Goal: Information Seeking & Learning: Understand process/instructions

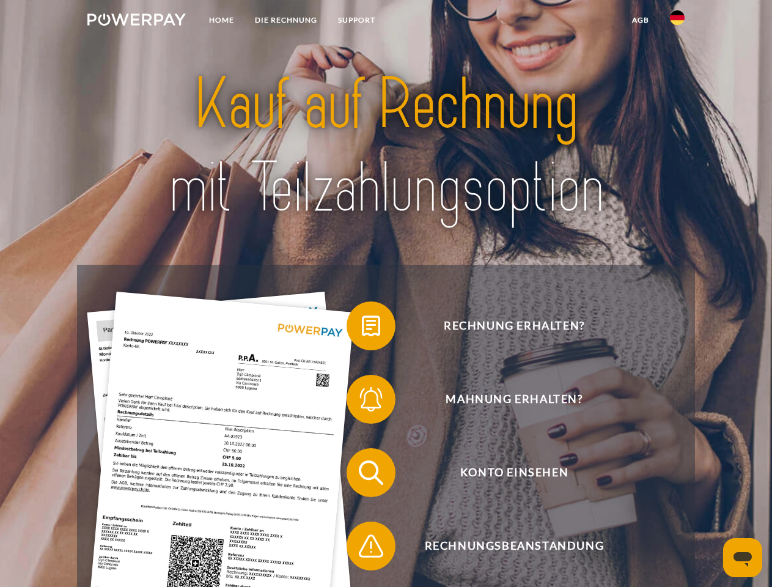
click at [136, 21] on img at bounding box center [136, 19] width 98 height 12
click at [677, 21] on img at bounding box center [677, 17] width 15 height 15
click at [640, 20] on link "agb" at bounding box center [641, 20] width 38 height 22
click at [362, 328] on span at bounding box center [352, 325] width 61 height 61
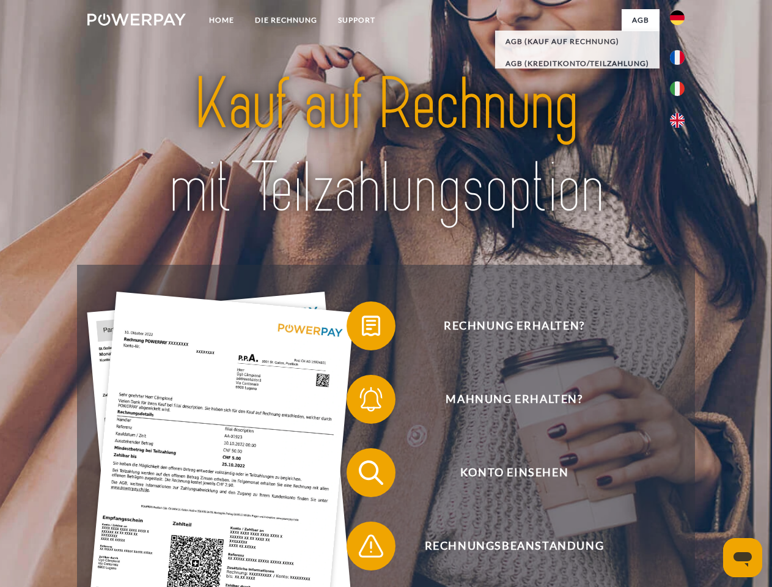
click at [362, 402] on span at bounding box center [352, 399] width 61 height 61
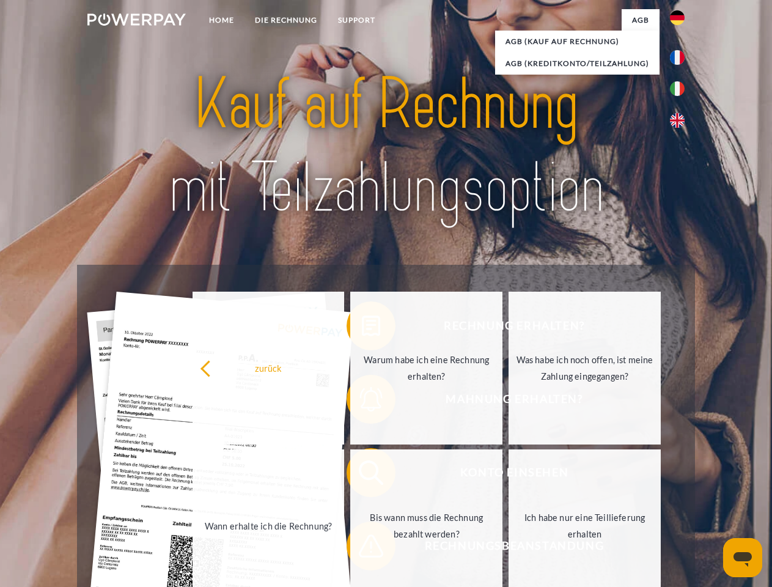
click at [362, 475] on link "Bis wann muss die Rechnung bezahlt werden?" at bounding box center [426, 525] width 152 height 153
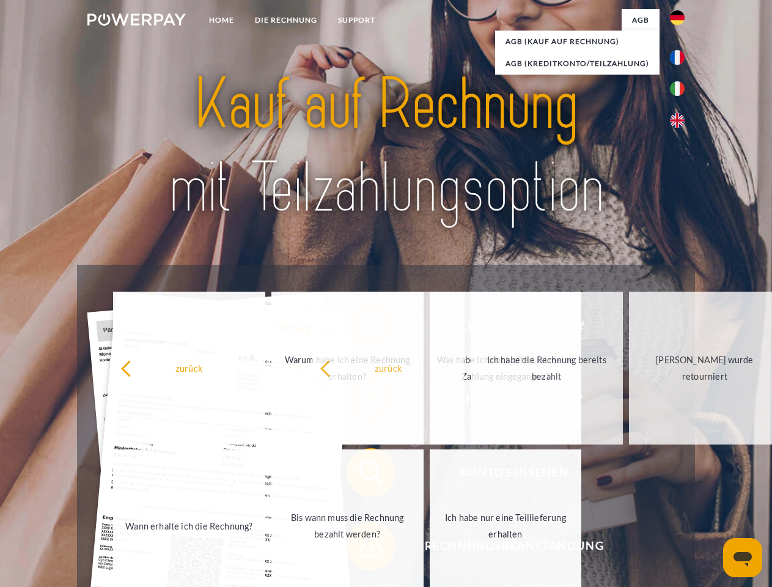
click at [362, 548] on span at bounding box center [352, 545] width 61 height 61
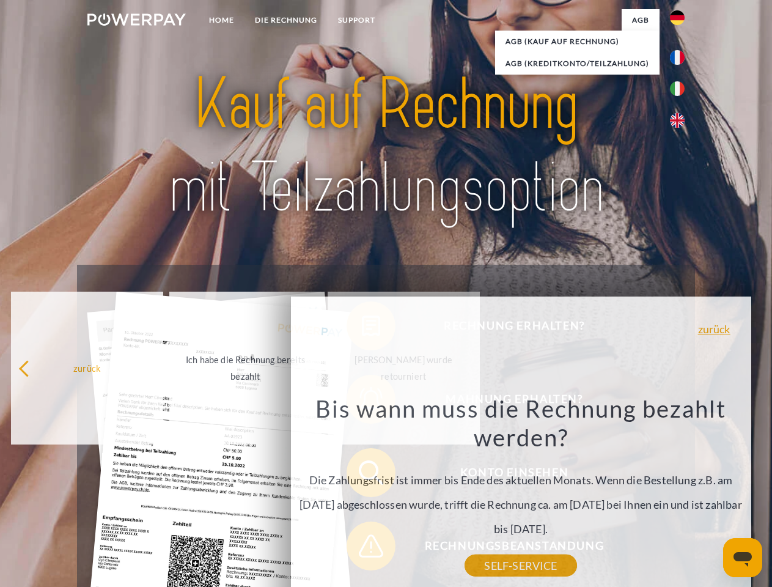
click at [743, 558] on icon "Messaging-Fenster öffnen" at bounding box center [743, 559] width 18 height 15
